Goal: Task Accomplishment & Management: Use online tool/utility

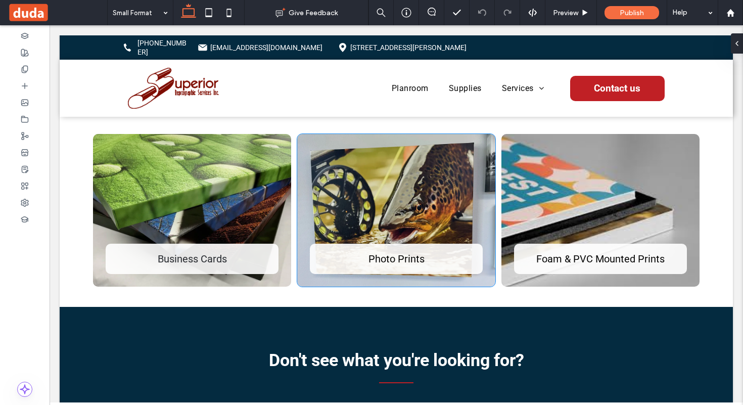
scroll to position [262, 0]
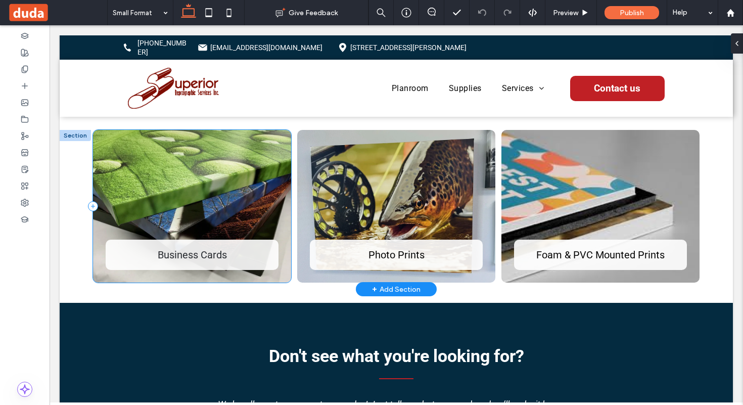
click at [254, 210] on div "Business Cards" at bounding box center [192, 206] width 198 height 153
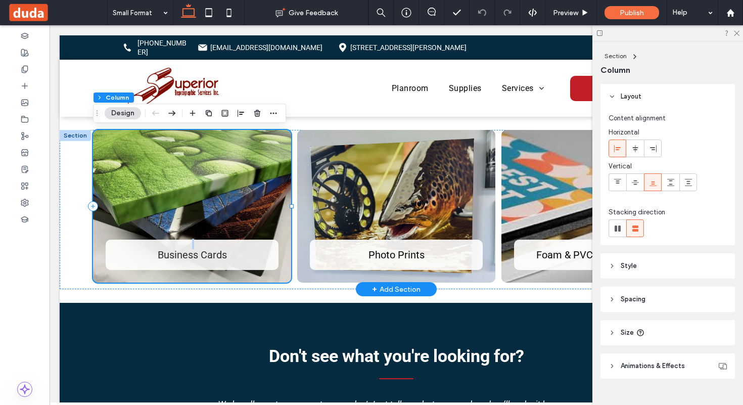
click at [254, 210] on div "Business Cards" at bounding box center [192, 206] width 198 height 153
click at [129, 115] on button "Design" at bounding box center [123, 113] width 36 height 12
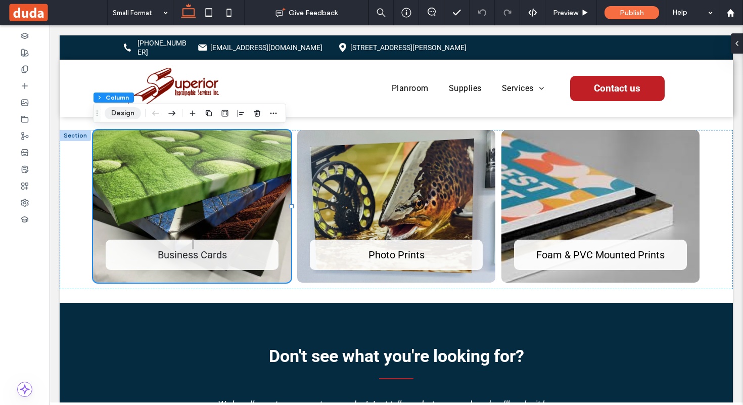
click at [125, 112] on button "Design" at bounding box center [123, 113] width 36 height 12
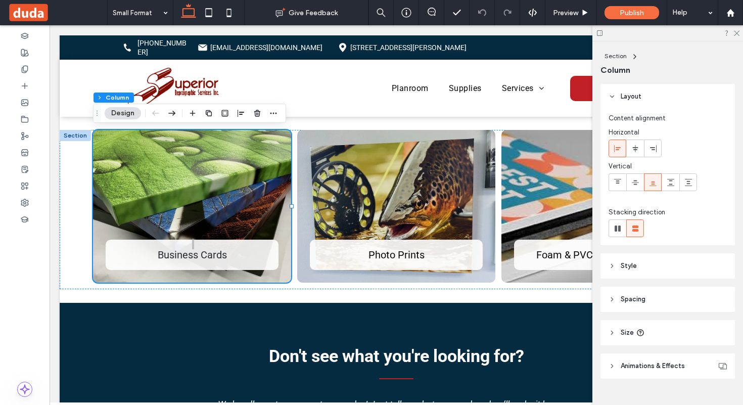
click at [421, 261] on header "Style" at bounding box center [667, 265] width 134 height 25
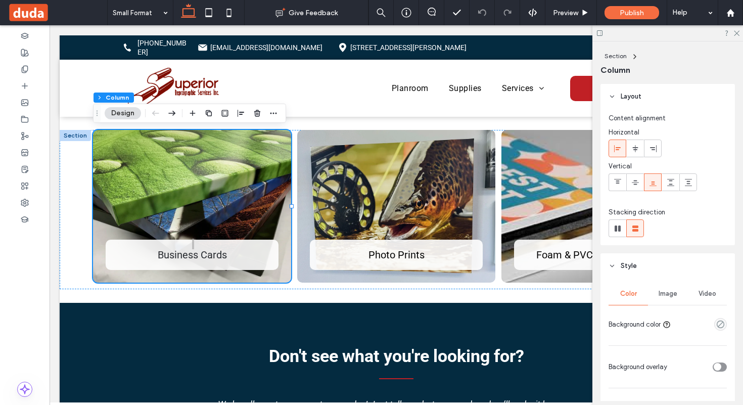
click at [421, 293] on span "Image" at bounding box center [668, 294] width 19 height 8
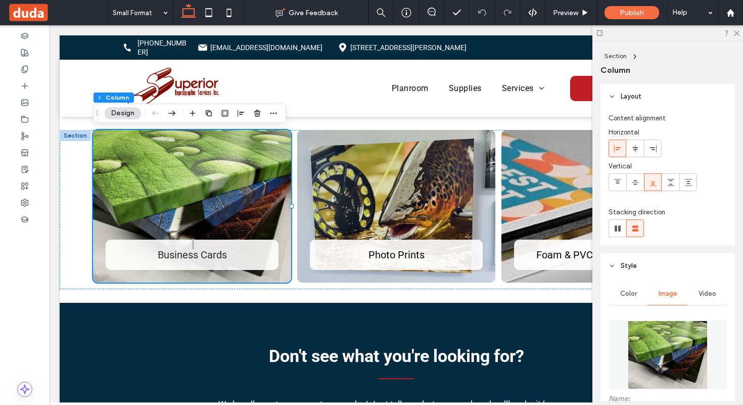
scroll to position [16, 0]
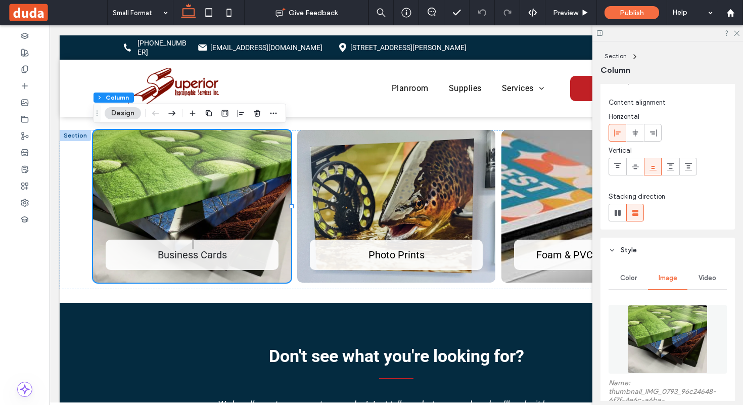
click at [421, 325] on img at bounding box center [668, 339] width 80 height 69
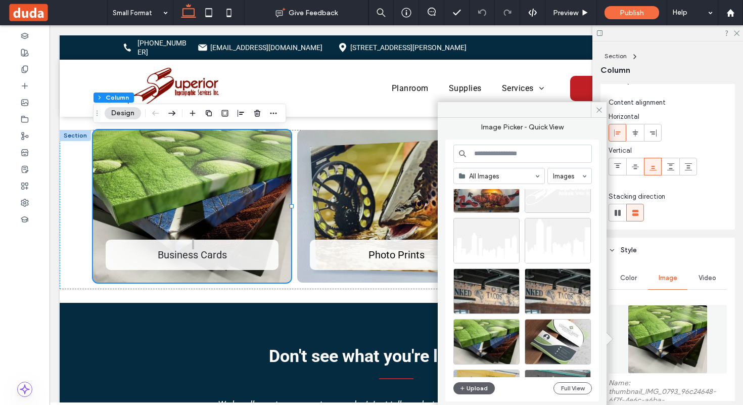
scroll to position [501, 0]
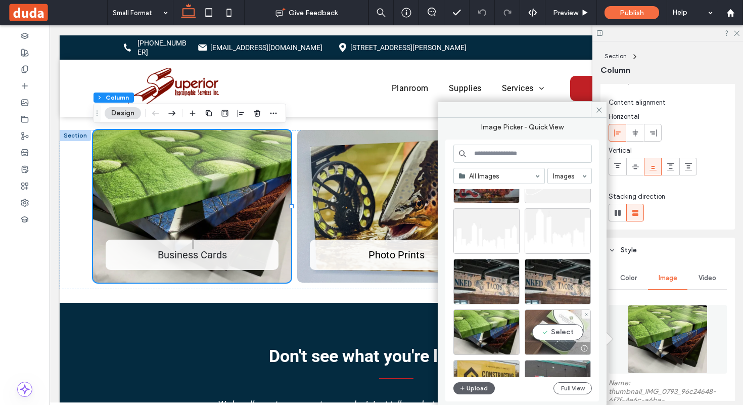
click at [421, 333] on div "Select" at bounding box center [558, 331] width 66 height 45
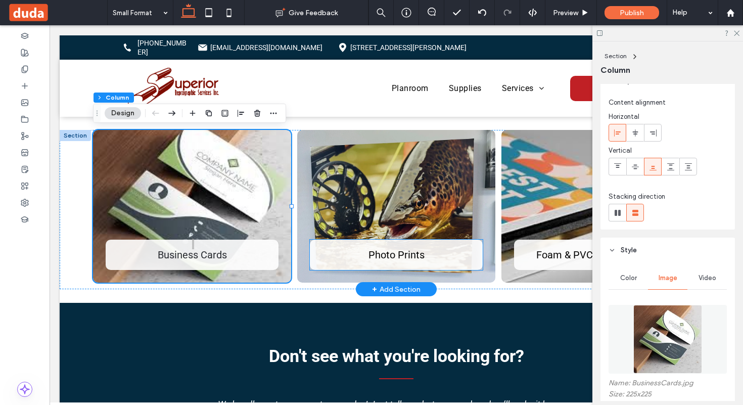
click at [410, 256] on span "Photo Prints" at bounding box center [396, 255] width 56 height 12
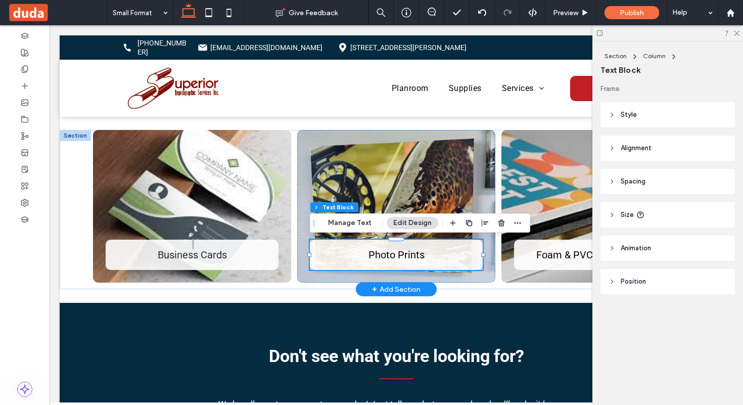
click at [406, 256] on span "Photo Prints" at bounding box center [396, 255] width 56 height 12
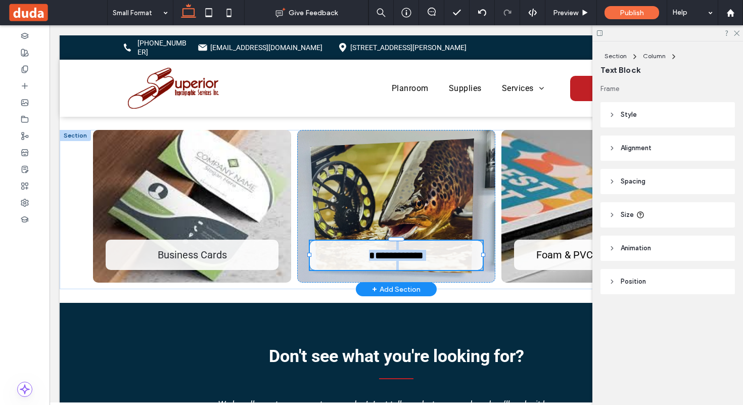
click at [406, 256] on span "**********" at bounding box center [396, 255] width 55 height 10
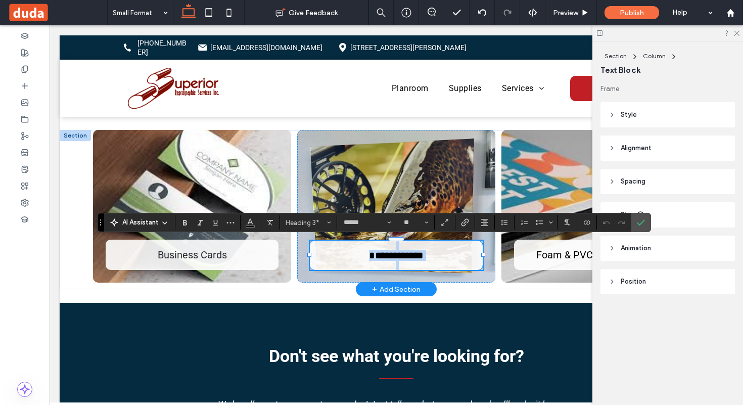
click at [406, 256] on span "**********" at bounding box center [396, 255] width 55 height 10
click at [387, 258] on span "**********" at bounding box center [396, 255] width 55 height 10
click at [421, 253] on span "**********" at bounding box center [396, 255] width 103 height 10
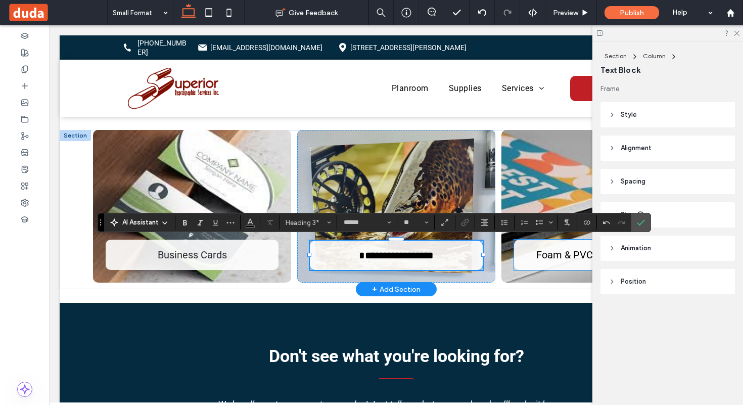
click at [421, 254] on font "Foam & PVC Mounted Prints" at bounding box center [600, 255] width 128 height 12
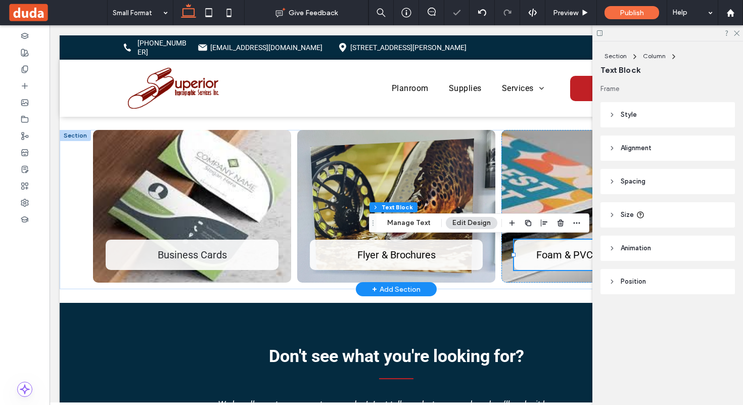
click at [421, 258] on font "Foam & PVC Mounted Prints" at bounding box center [600, 255] width 128 height 12
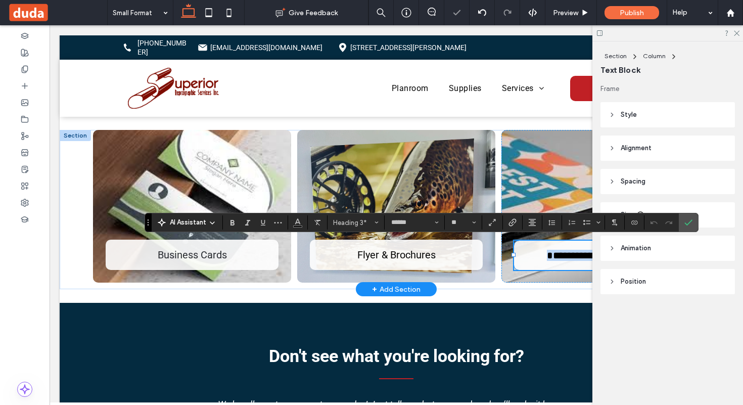
click at [421, 258] on span "**********" at bounding box center [600, 255] width 107 height 10
click at [421, 253] on span "**********" at bounding box center [600, 255] width 107 height 10
click at [421, 30] on div at bounding box center [667, 33] width 151 height 16
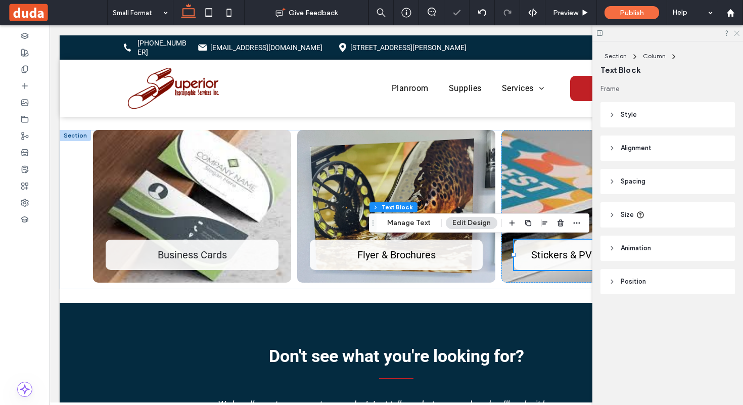
click at [421, 31] on icon at bounding box center [736, 32] width 7 height 7
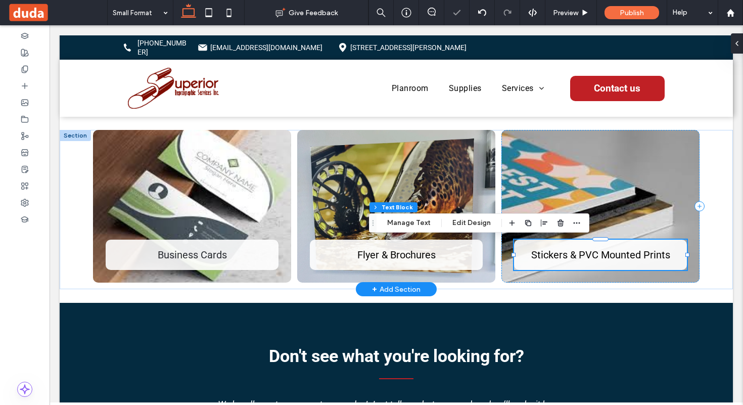
click at [421, 257] on h3 "Stickers & PVC Mounted Prints" at bounding box center [600, 255] width 173 height 12
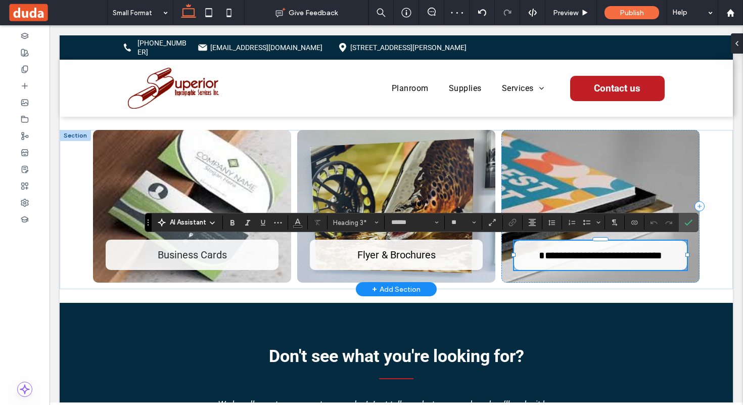
click at [421, 257] on span "**********" at bounding box center [600, 255] width 123 height 10
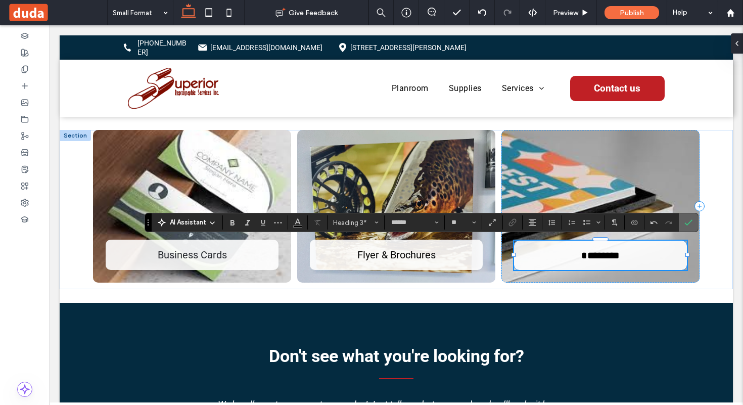
click at [421, 223] on icon "Confirm" at bounding box center [688, 222] width 8 height 8
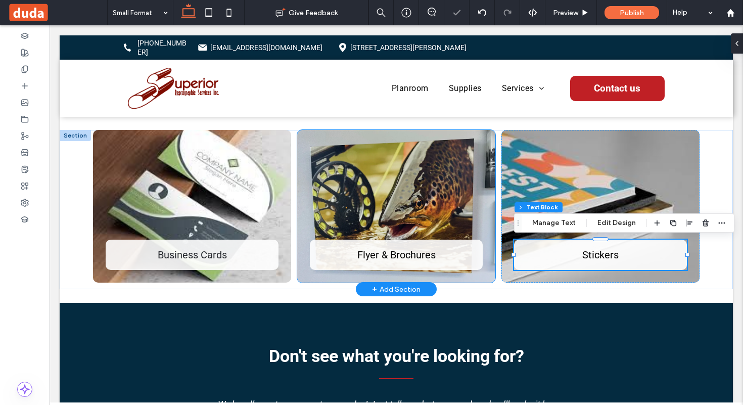
click at [421, 173] on div "Flyer & Brochures" at bounding box center [396, 206] width 198 height 153
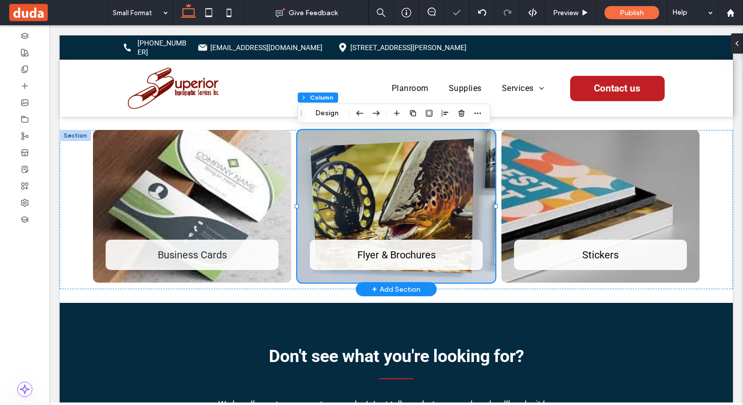
click at [421, 173] on div "Flyer & Brochures" at bounding box center [396, 206] width 198 height 153
click at [325, 116] on button "Design" at bounding box center [327, 113] width 36 height 12
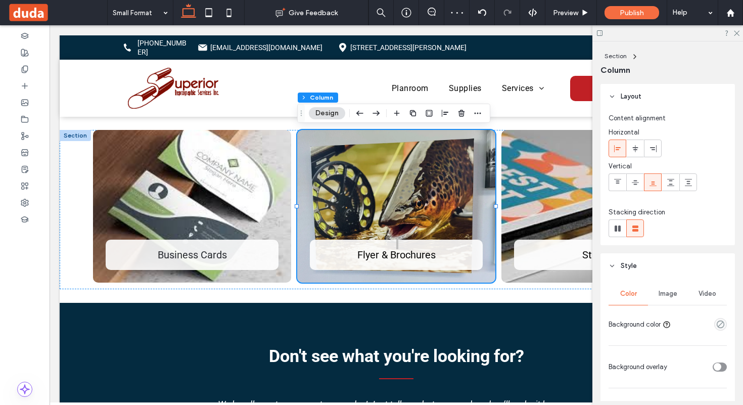
click at [421, 293] on span "Image" at bounding box center [668, 294] width 19 height 8
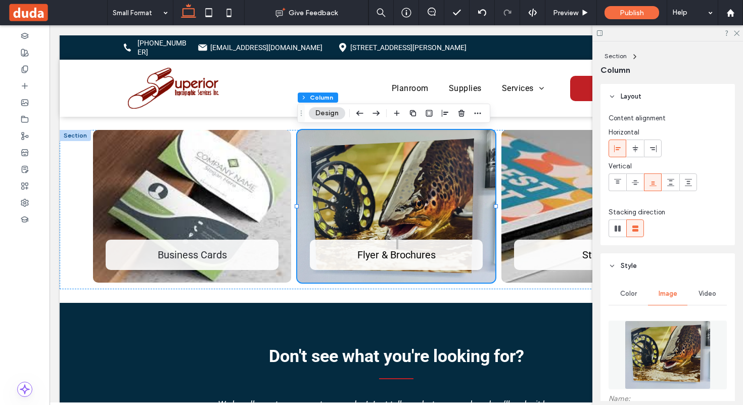
click at [421, 354] on img at bounding box center [667, 354] width 85 height 69
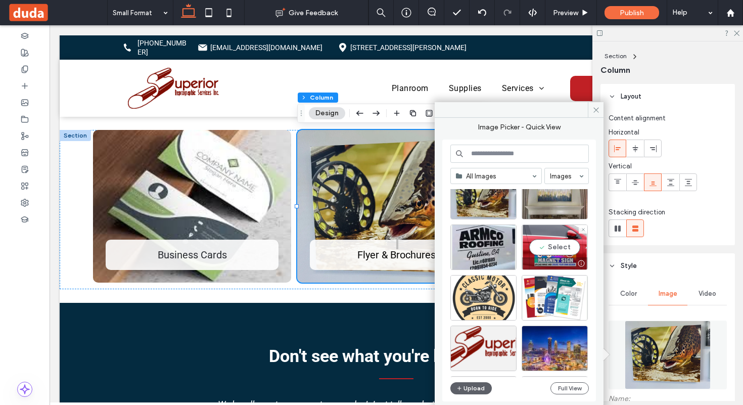
scroll to position [792, 0]
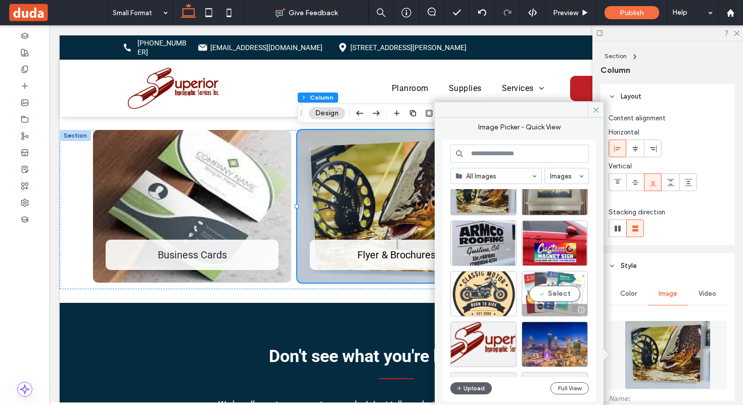
click at [421, 293] on div "Select" at bounding box center [555, 293] width 66 height 45
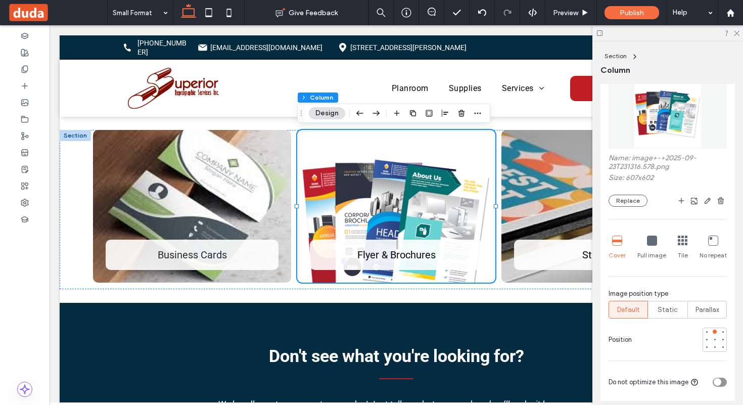
scroll to position [242, 0]
click at [421, 349] on div at bounding box center [714, 345] width 7 height 7
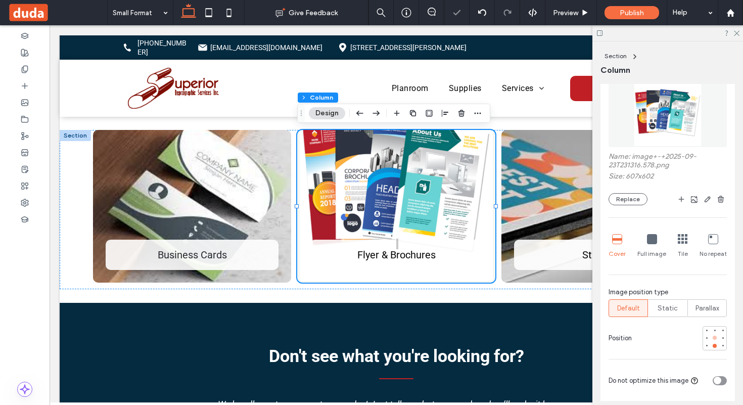
click at [421, 338] on div at bounding box center [715, 338] width 4 height 4
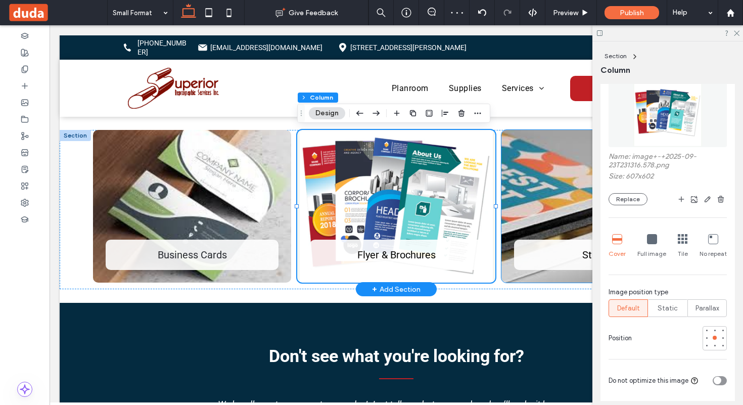
click at [421, 191] on div "Stickers" at bounding box center [600, 206] width 198 height 153
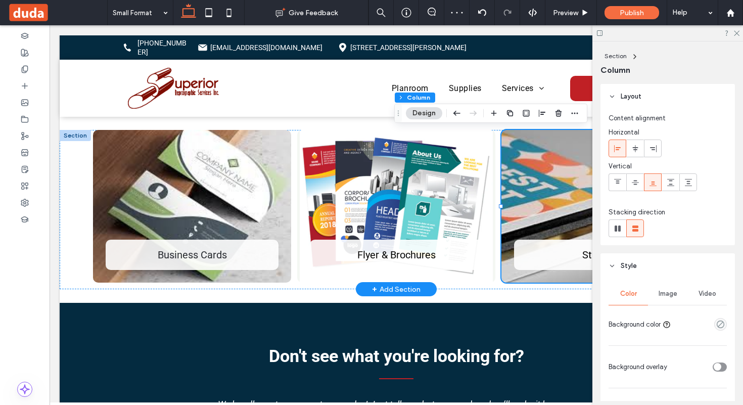
click at [421, 191] on div "Stickers" at bounding box center [600, 206] width 198 height 153
click at [421, 294] on span "Image" at bounding box center [668, 294] width 19 height 8
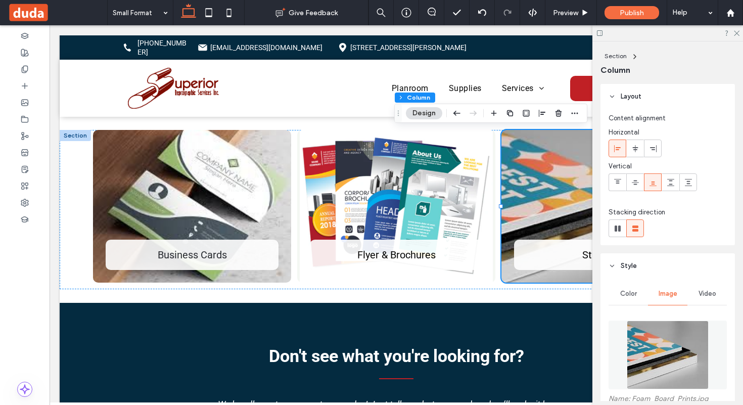
click at [421, 358] on img at bounding box center [668, 354] width 82 height 69
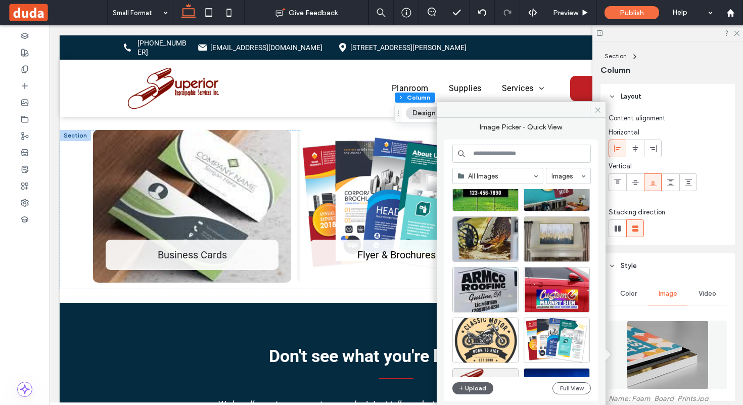
scroll to position [748, 0]
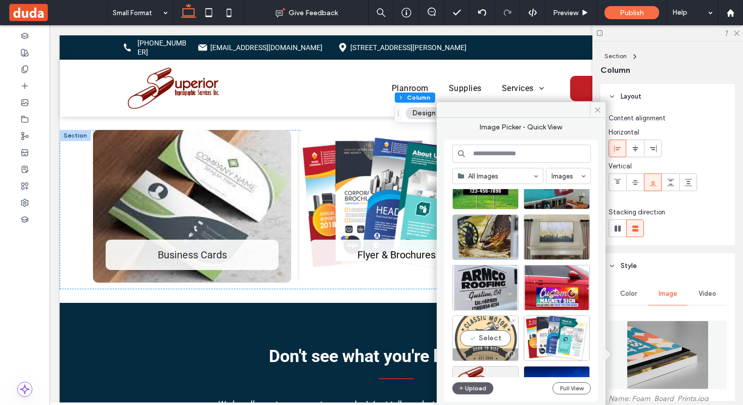
click at [421, 332] on div "Select" at bounding box center [485, 337] width 66 height 45
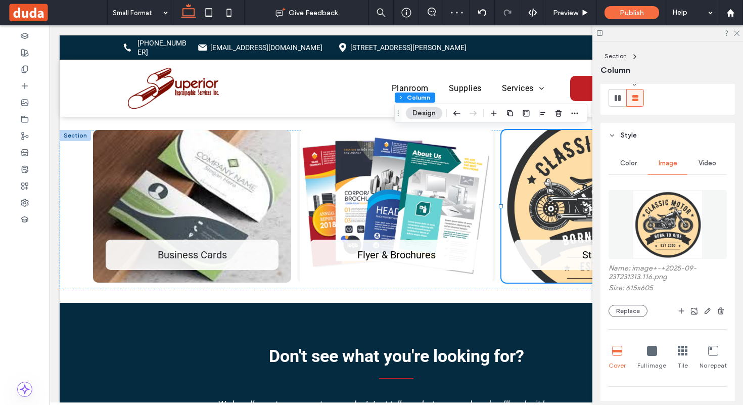
scroll to position [134, 0]
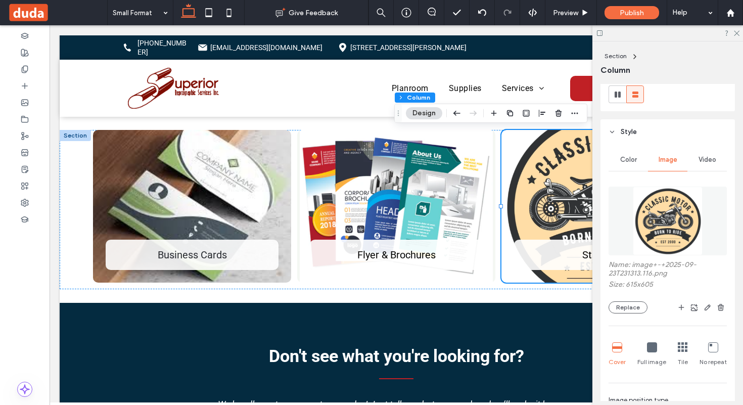
click at [421, 351] on icon at bounding box center [713, 347] width 10 height 10
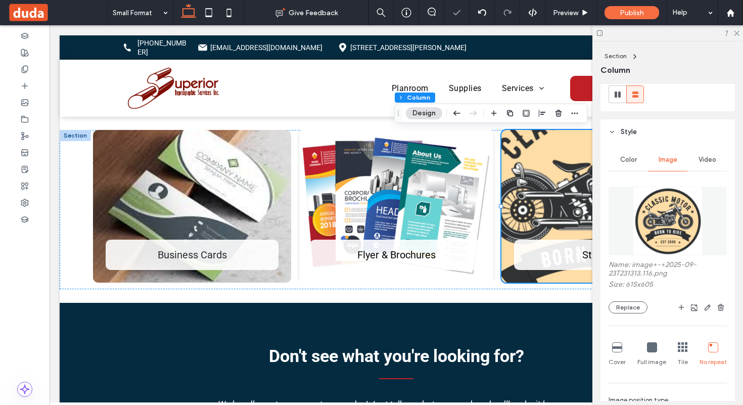
click at [421, 352] on icon at bounding box center [652, 347] width 10 height 10
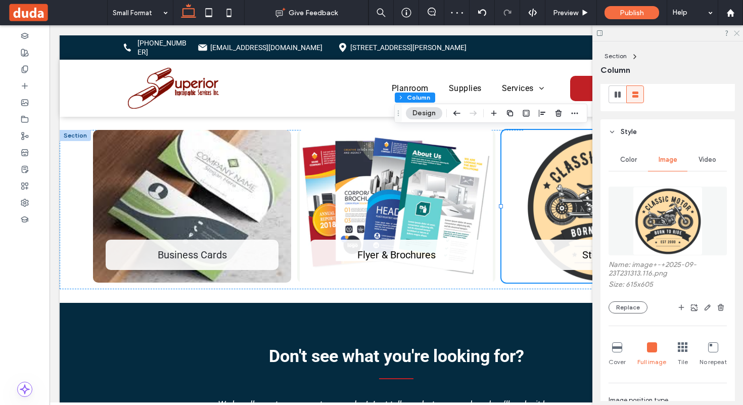
click at [421, 30] on icon at bounding box center [736, 32] width 7 height 7
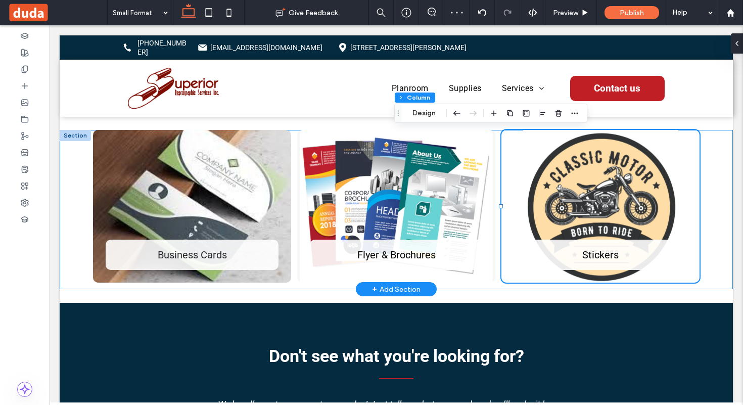
click at [421, 203] on div "Business Cards Flyer & Brochures Stickers" at bounding box center [396, 209] width 673 height 159
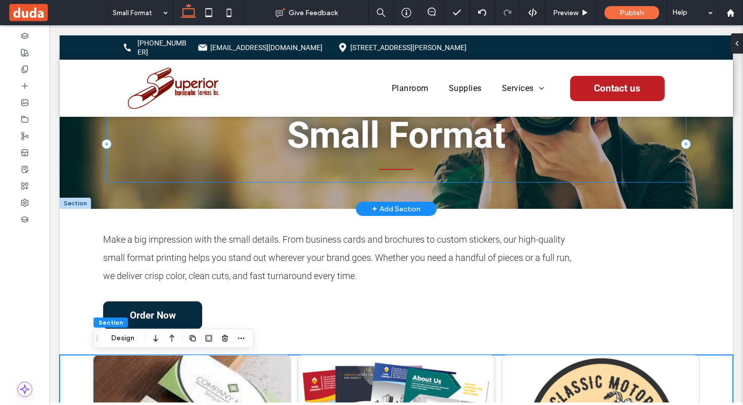
scroll to position [0, 0]
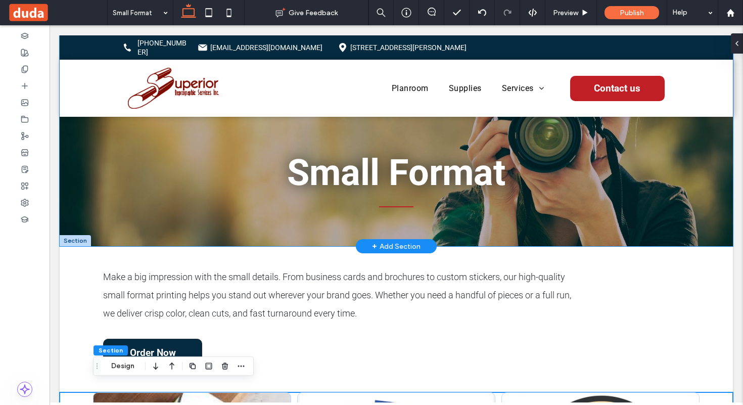
click at [88, 155] on div "Small Format" at bounding box center [396, 140] width 673 height 211
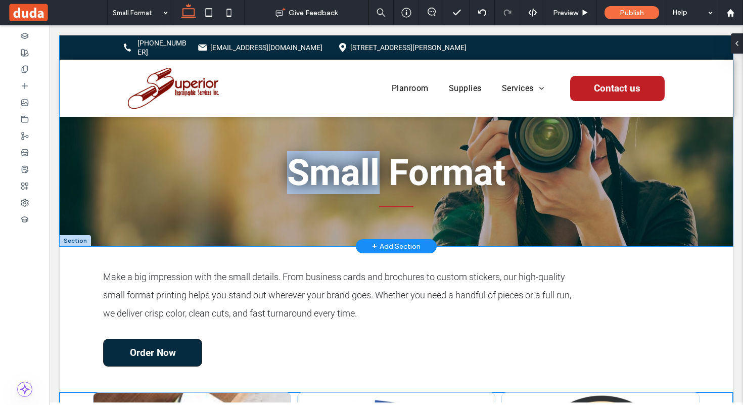
click at [88, 155] on div "Small Format" at bounding box center [396, 140] width 673 height 211
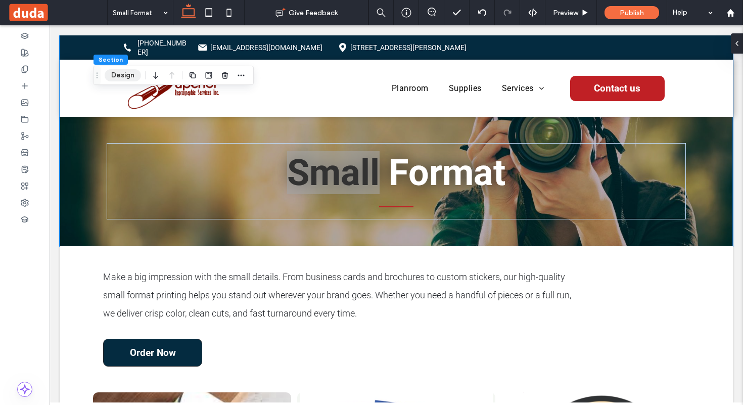
click at [123, 76] on button "Design" at bounding box center [123, 75] width 36 height 12
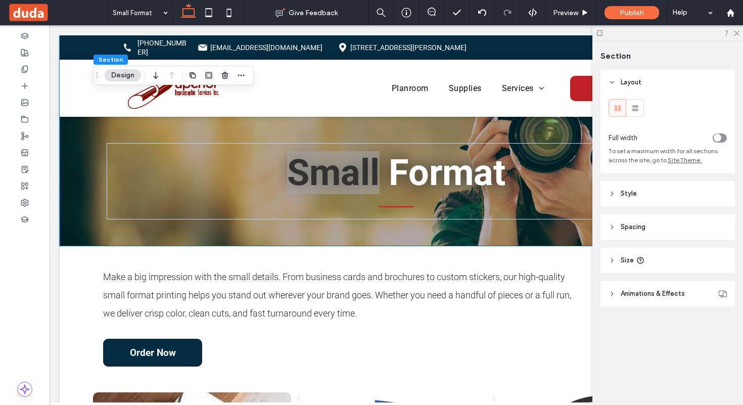
click at [421, 188] on header "Style" at bounding box center [667, 193] width 134 height 25
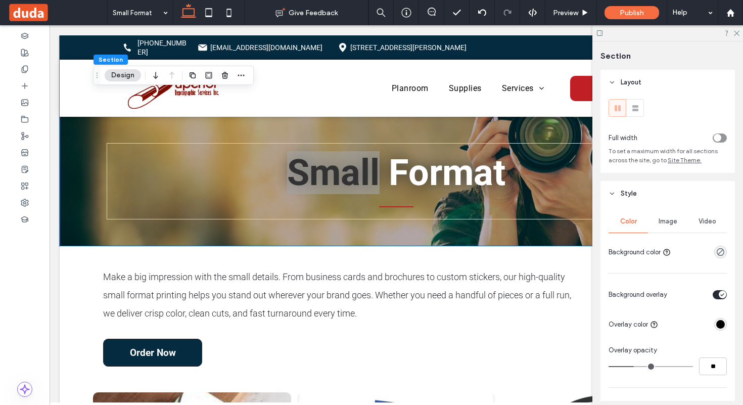
click at [421, 216] on div "Image" at bounding box center [667, 221] width 39 height 22
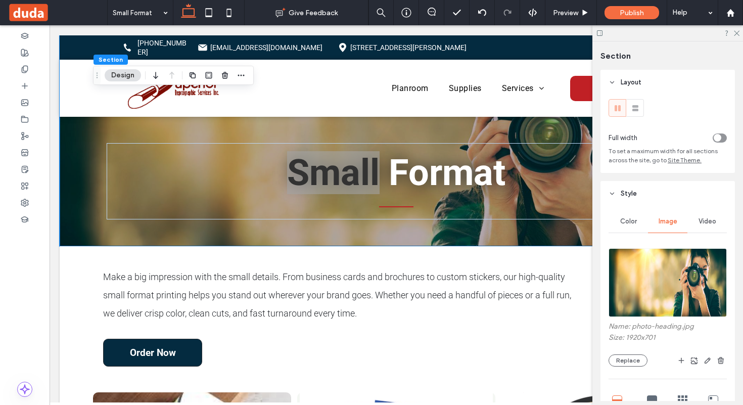
click at [421, 274] on img at bounding box center [667, 282] width 118 height 69
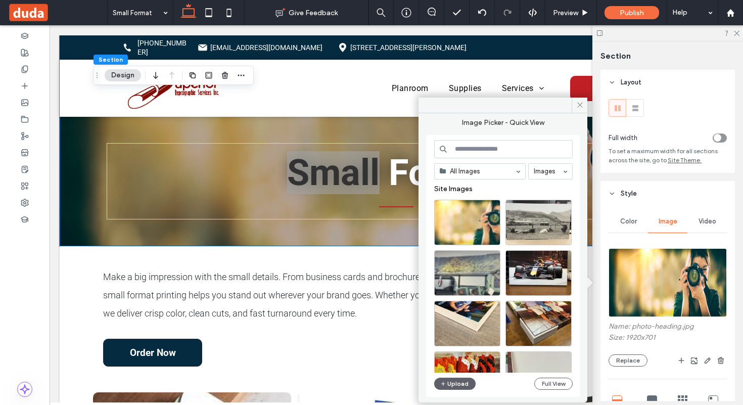
click at [421, 147] on input at bounding box center [503, 149] width 138 height 18
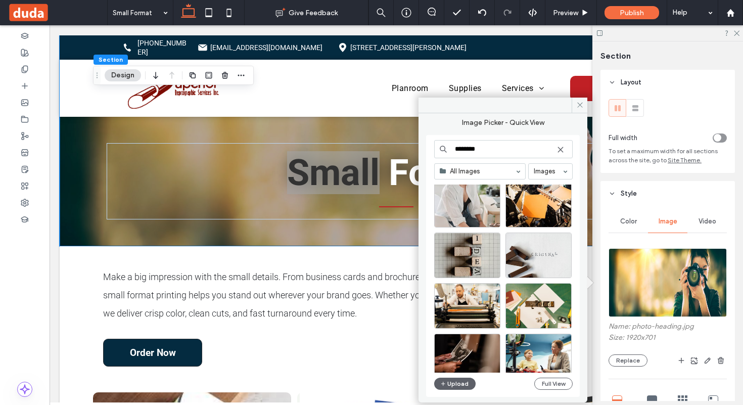
scroll to position [981, 0]
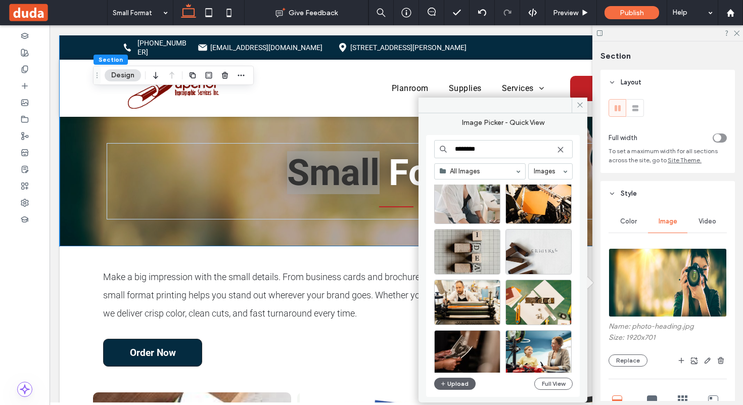
click at [421, 149] on input "********" at bounding box center [503, 149] width 138 height 18
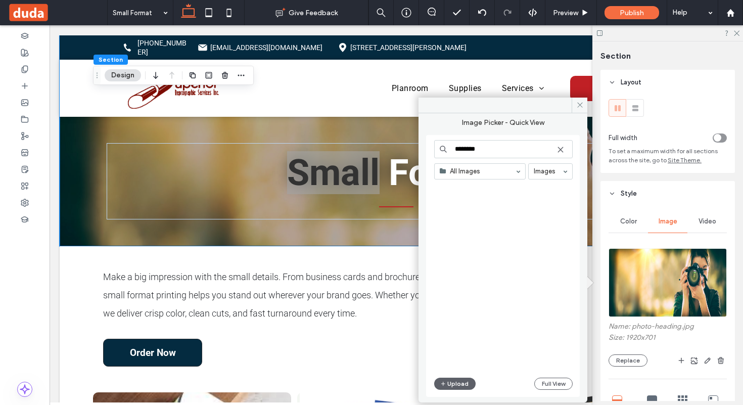
scroll to position [0, 0]
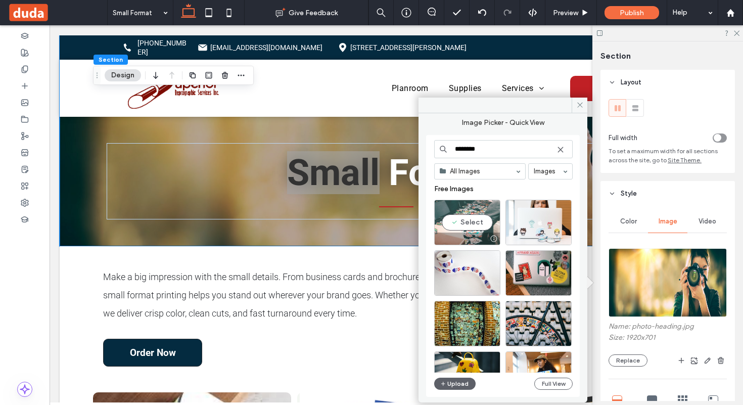
type input "********"
click at [421, 221] on div "Select" at bounding box center [467, 222] width 66 height 45
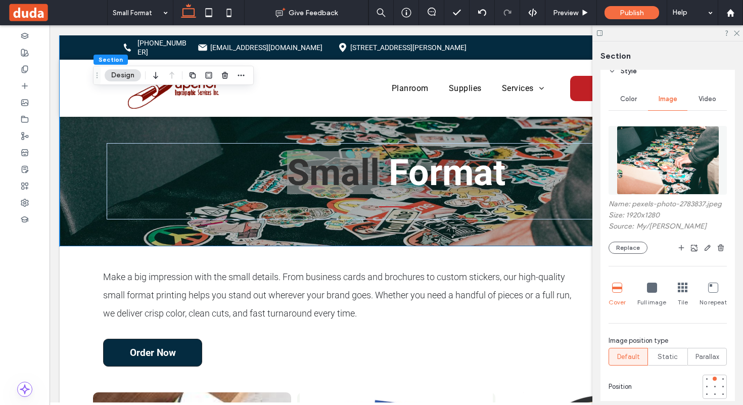
scroll to position [124, 0]
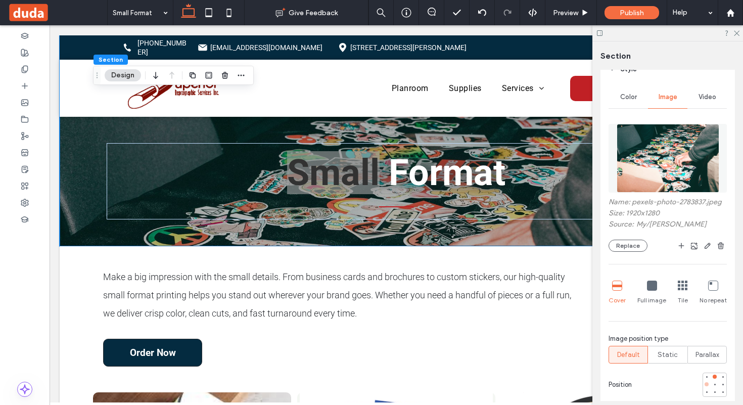
click at [421, 387] on div at bounding box center [706, 384] width 7 height 7
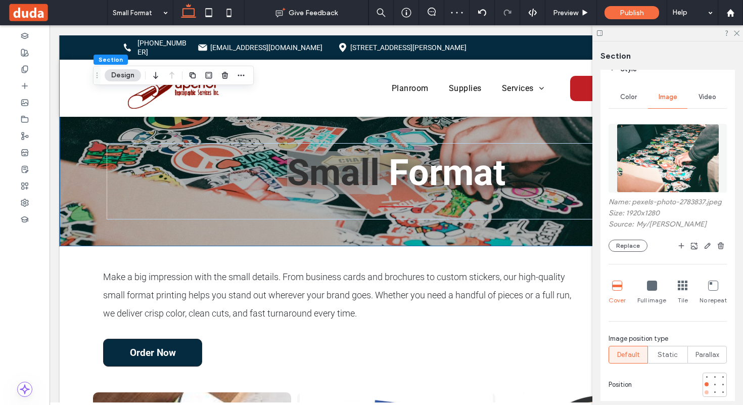
click at [421, 394] on div at bounding box center [706, 392] width 7 height 7
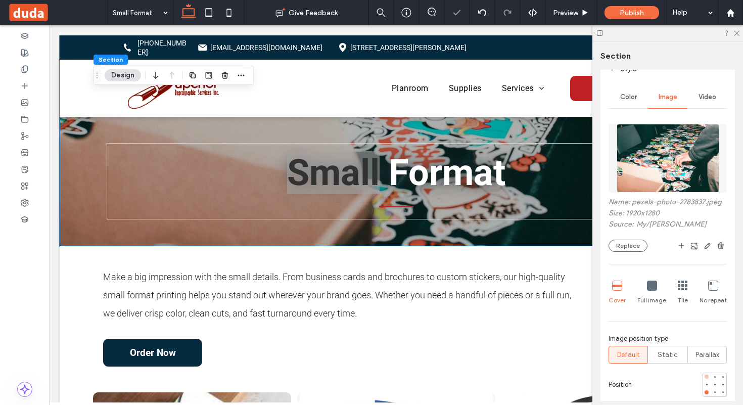
click at [421, 376] on div at bounding box center [706, 376] width 7 height 7
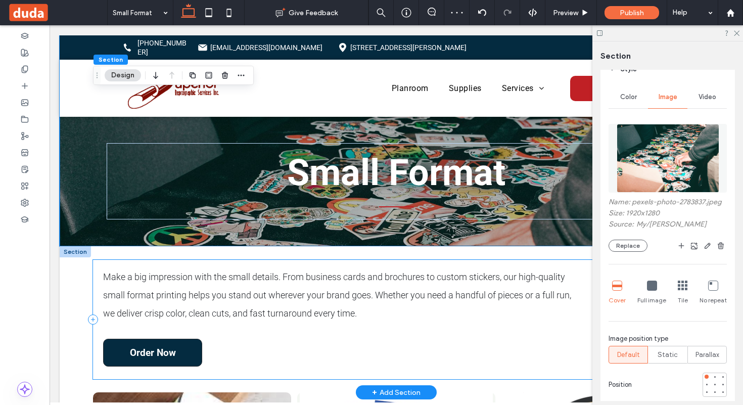
click at [421, 346] on div "Make a big impression with the small details. From business cards and brochures…" at bounding box center [396, 319] width 606 height 119
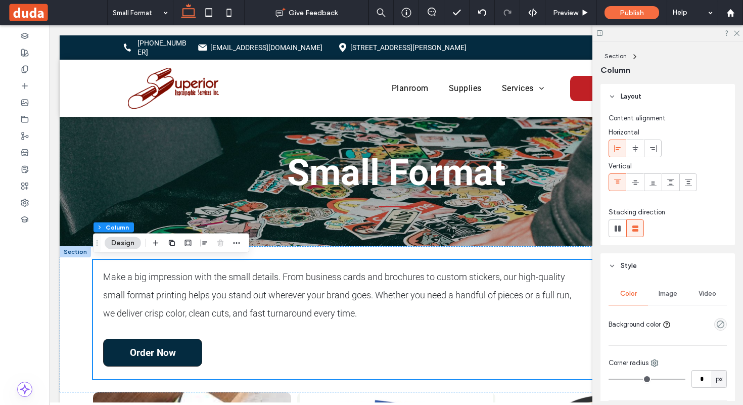
click at [421, 36] on div at bounding box center [667, 33] width 151 height 16
click at [421, 34] on icon at bounding box center [736, 32] width 7 height 7
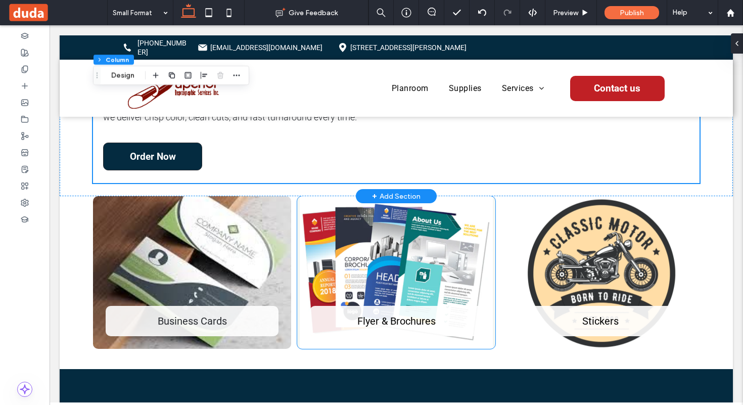
scroll to position [206, 0]
